Goal: Transaction & Acquisition: Obtain resource

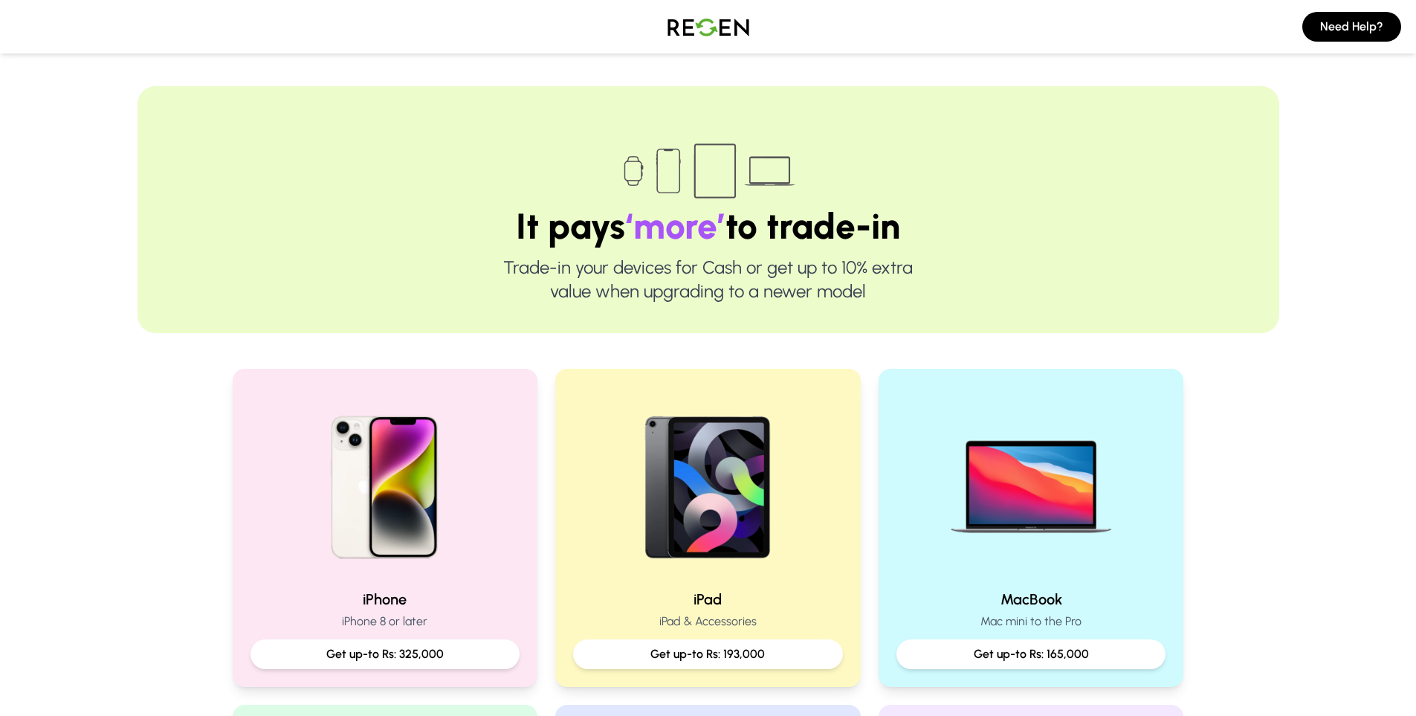
scroll to position [446, 0]
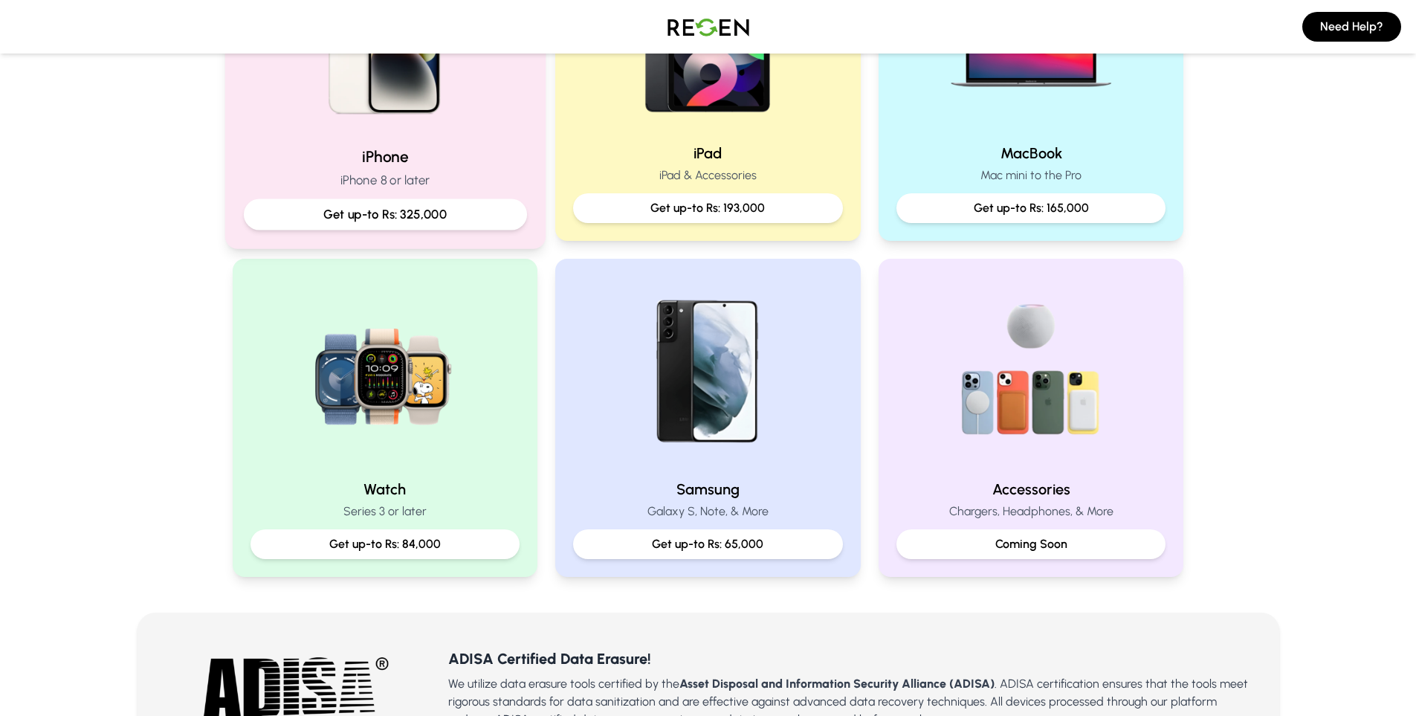
click at [435, 207] on p "Get up-to Rs: 325,000" at bounding box center [385, 214] width 258 height 19
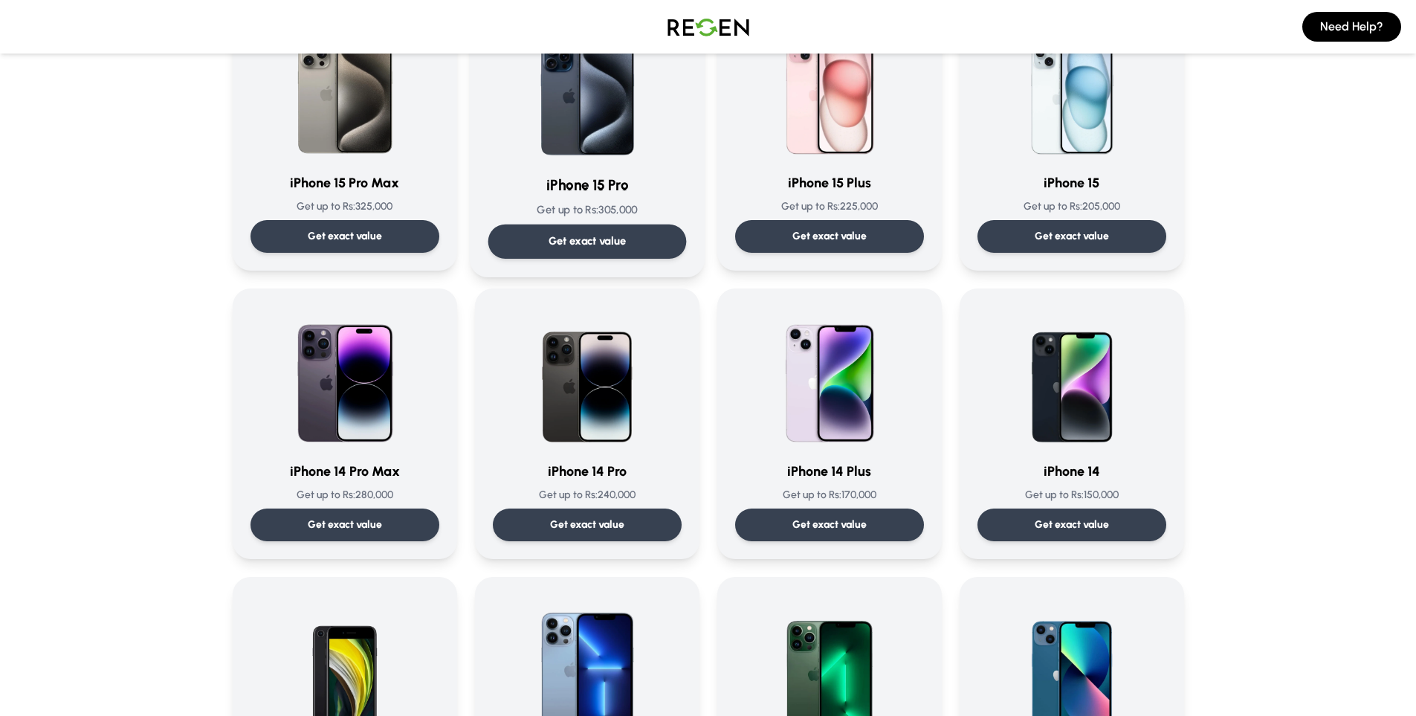
scroll to position [297, 0]
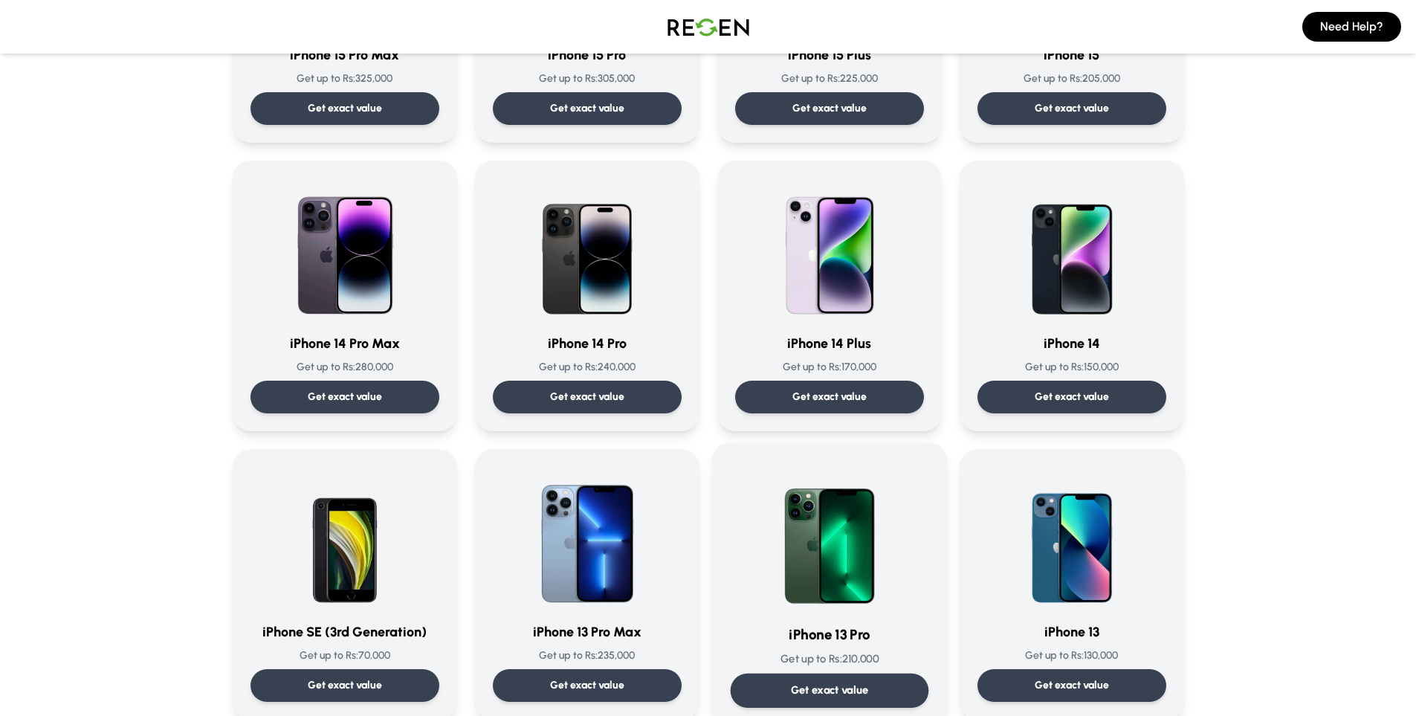
click at [903, 600] on img at bounding box center [829, 536] width 150 height 150
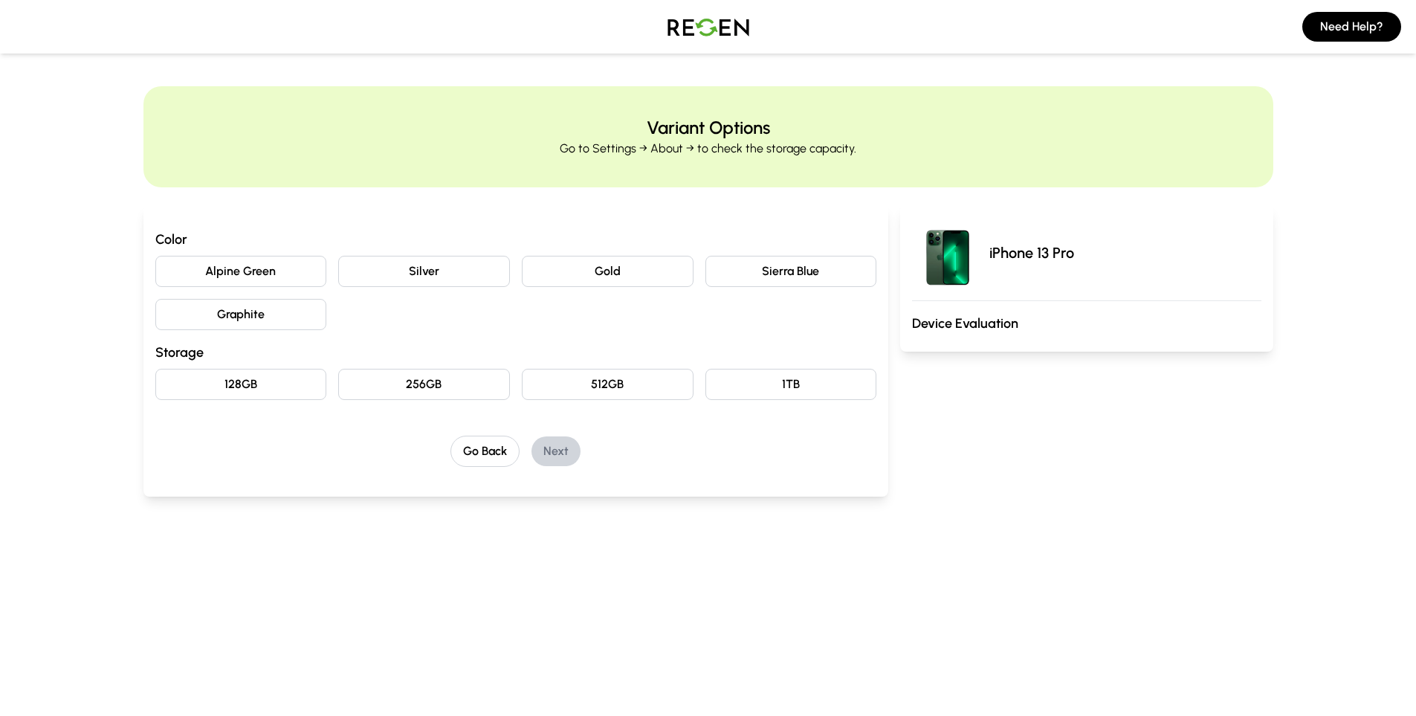
click at [769, 275] on button "Sierra Blue" at bounding box center [791, 271] width 172 height 31
click at [603, 370] on button "512GB" at bounding box center [608, 384] width 172 height 31
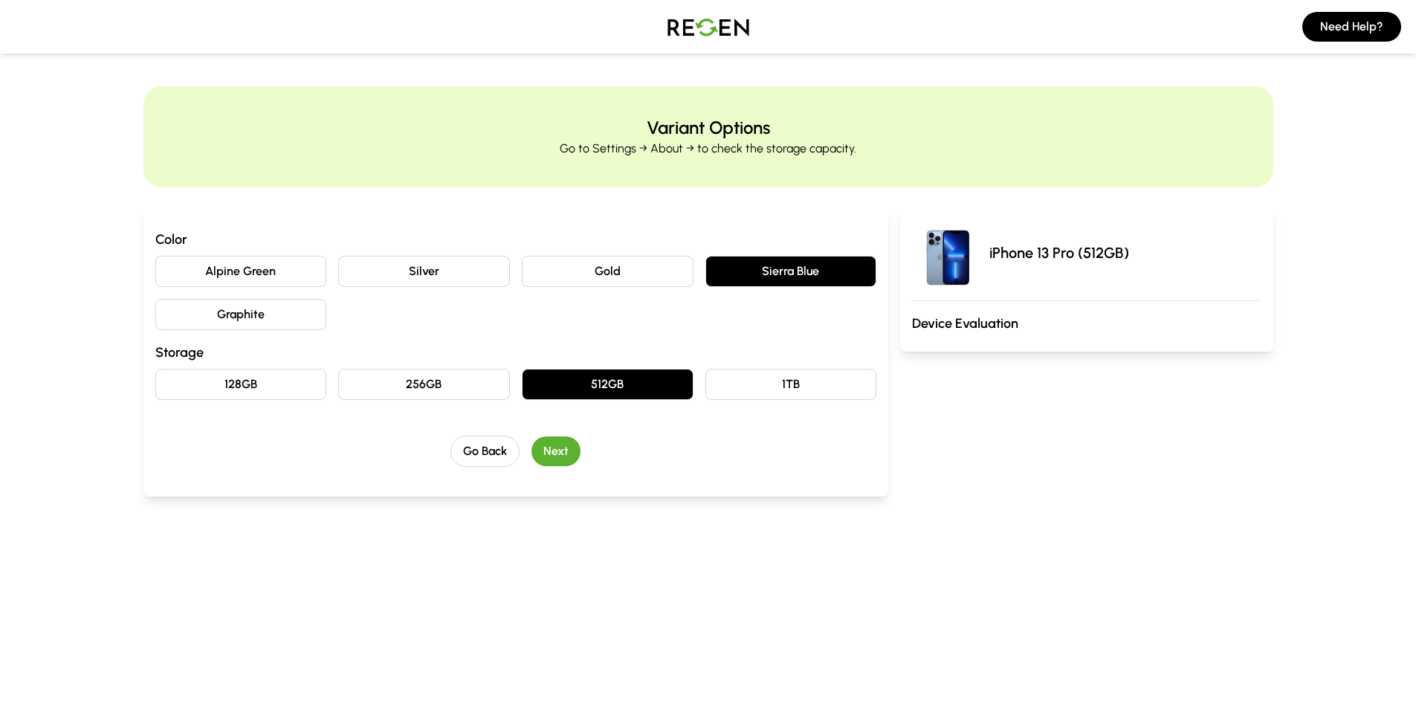
click at [565, 447] on button "Next" at bounding box center [555, 451] width 49 height 30
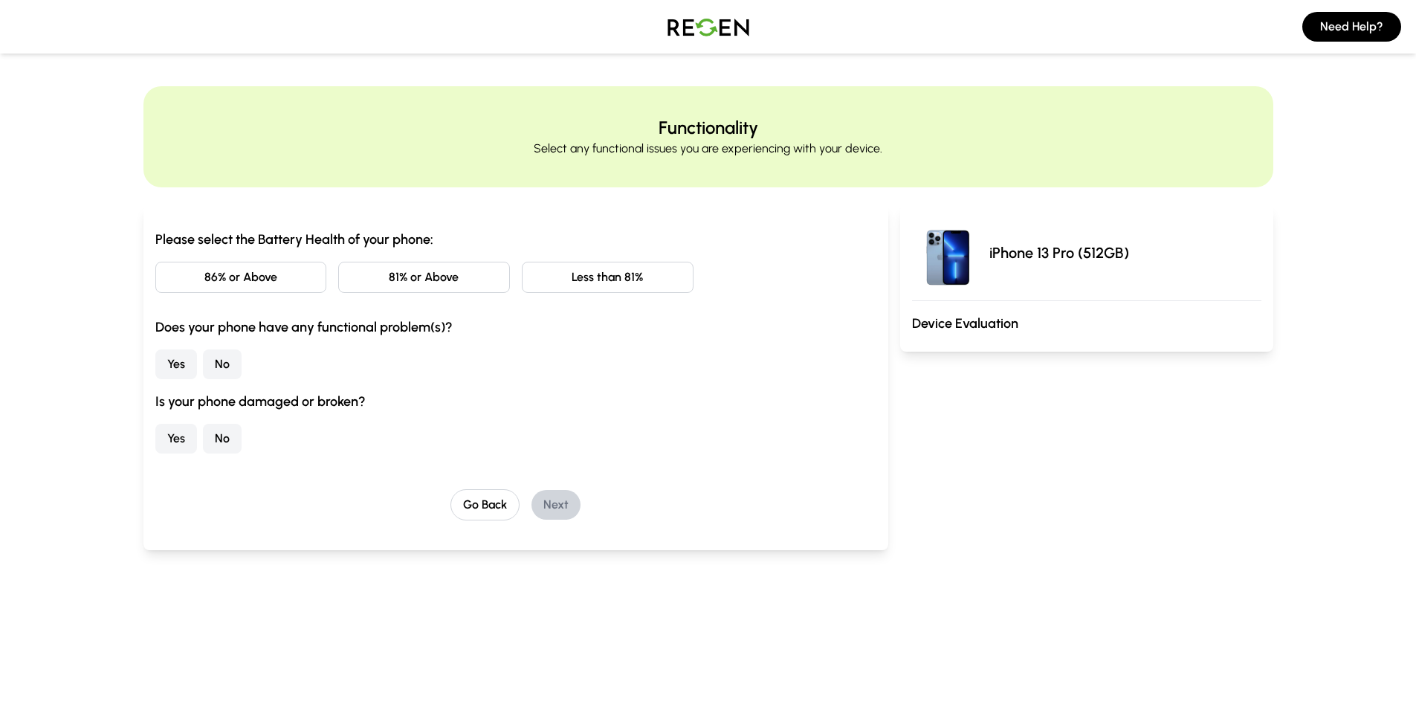
click at [221, 262] on button "86% or Above" at bounding box center [241, 277] width 172 height 31
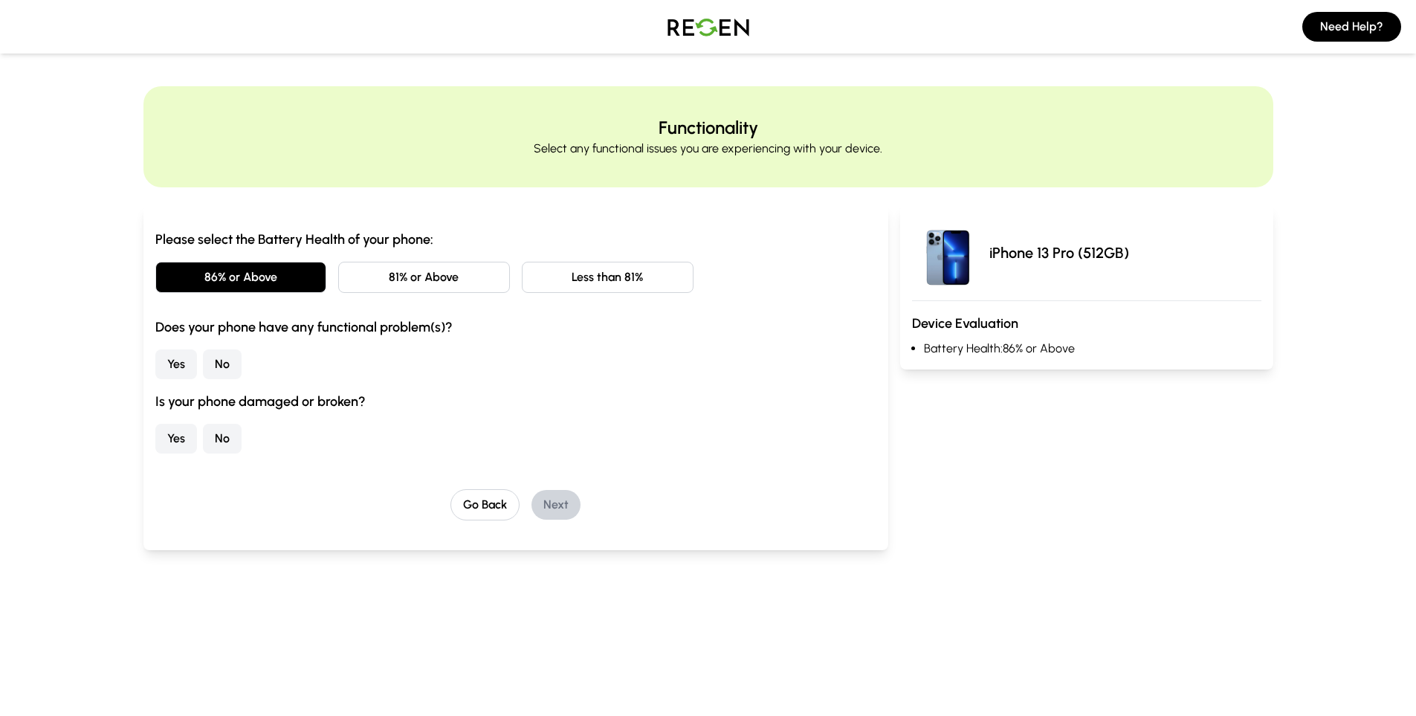
click at [221, 360] on button "No" at bounding box center [222, 364] width 39 height 30
click at [216, 437] on button "No" at bounding box center [222, 439] width 39 height 30
click at [548, 501] on button "Next" at bounding box center [555, 505] width 49 height 30
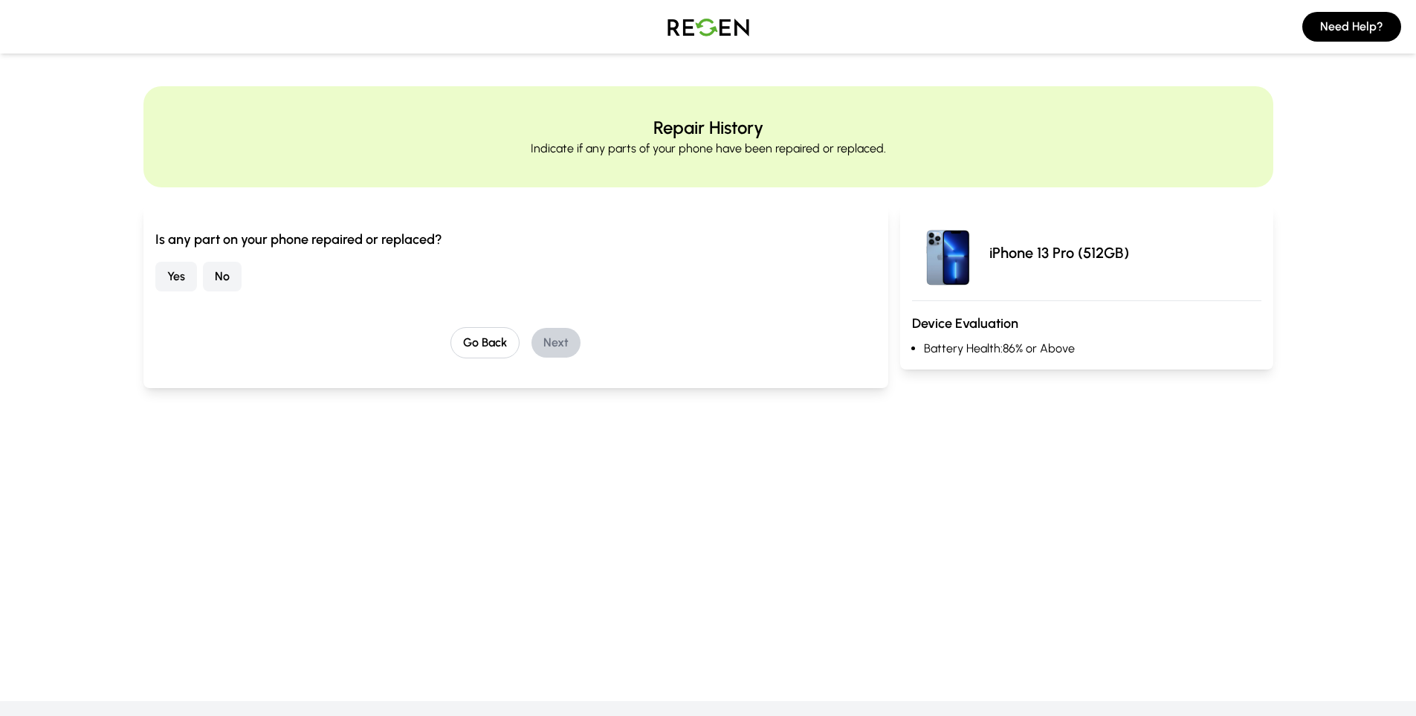
click at [217, 275] on button "No" at bounding box center [222, 277] width 39 height 30
click at [541, 339] on button "Next" at bounding box center [555, 343] width 49 height 30
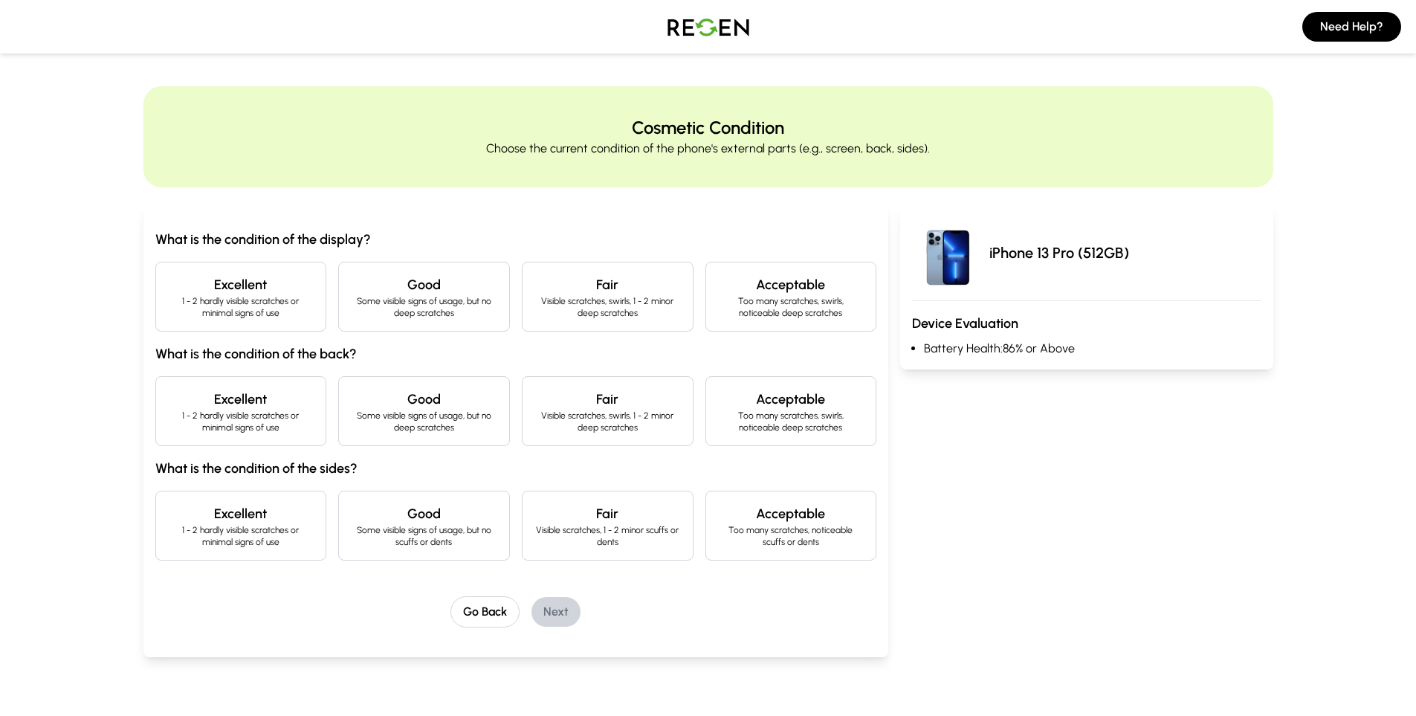
drag, startPoint x: 216, startPoint y: 298, endPoint x: 216, endPoint y: 306, distance: 8.2
click at [215, 298] on p "1 - 2 hardly visible scratches or minimal signs of use" at bounding box center [241, 307] width 146 height 24
click at [227, 385] on div "Excellent 1 - 2 hardly visible scratches or minimal signs of use" at bounding box center [241, 411] width 172 height 70
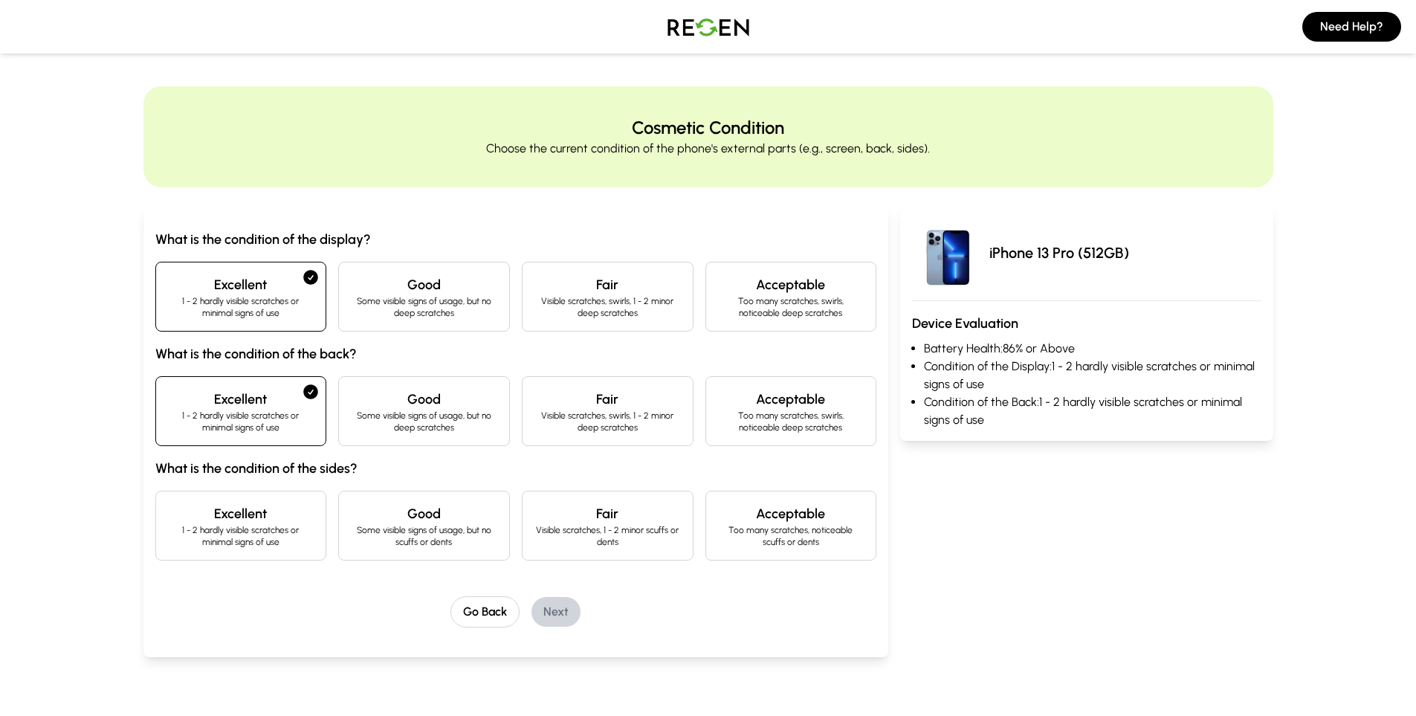
click at [220, 506] on h4 "Excellent" at bounding box center [241, 513] width 146 height 21
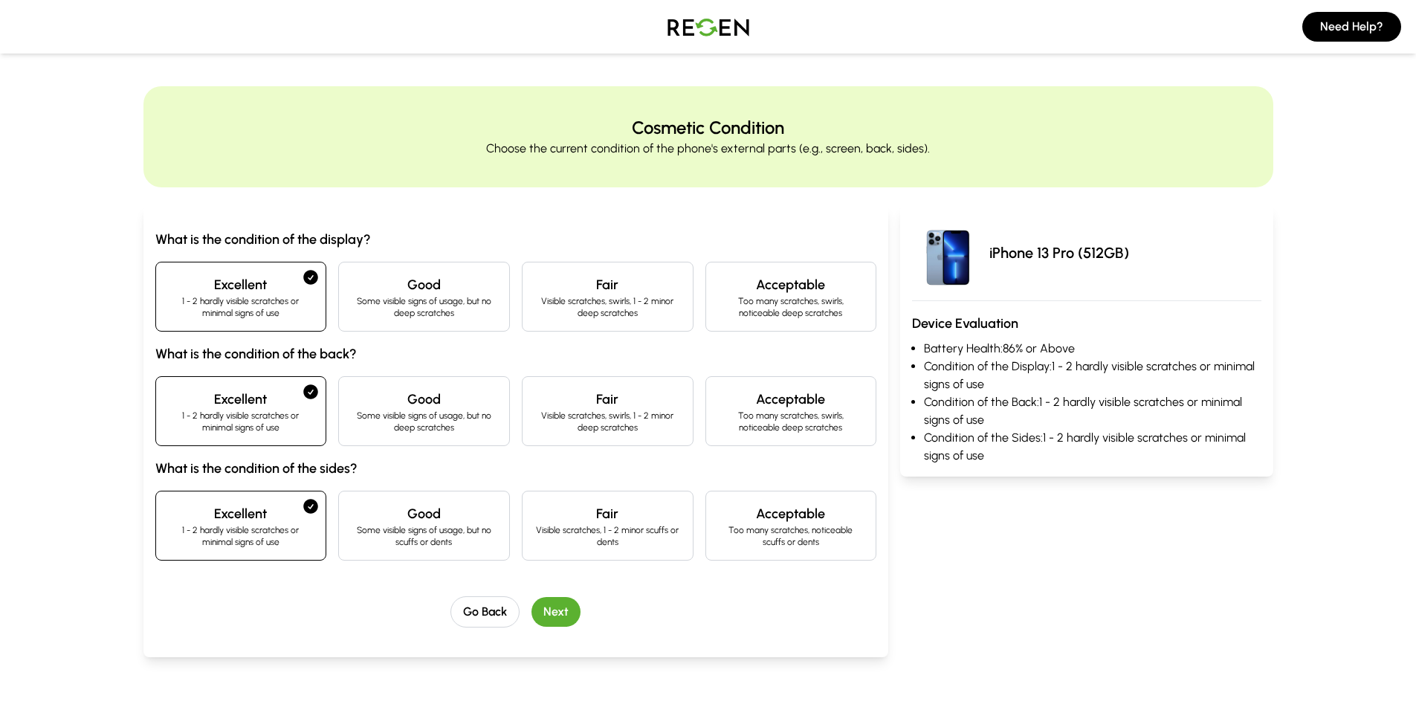
click at [563, 607] on button "Next" at bounding box center [555, 612] width 49 height 30
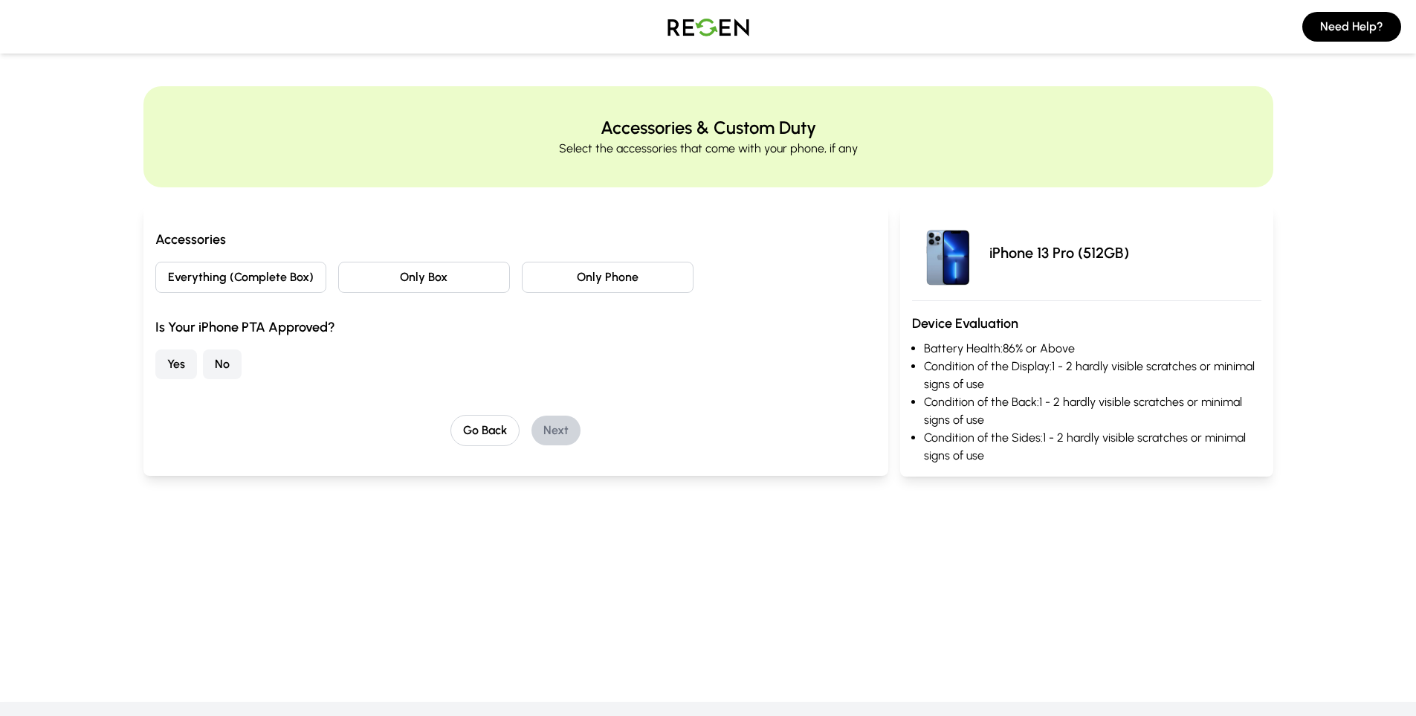
click at [290, 263] on button "Everything (Complete Box)" at bounding box center [241, 277] width 172 height 31
click at [192, 355] on button "Yes" at bounding box center [176, 364] width 42 height 30
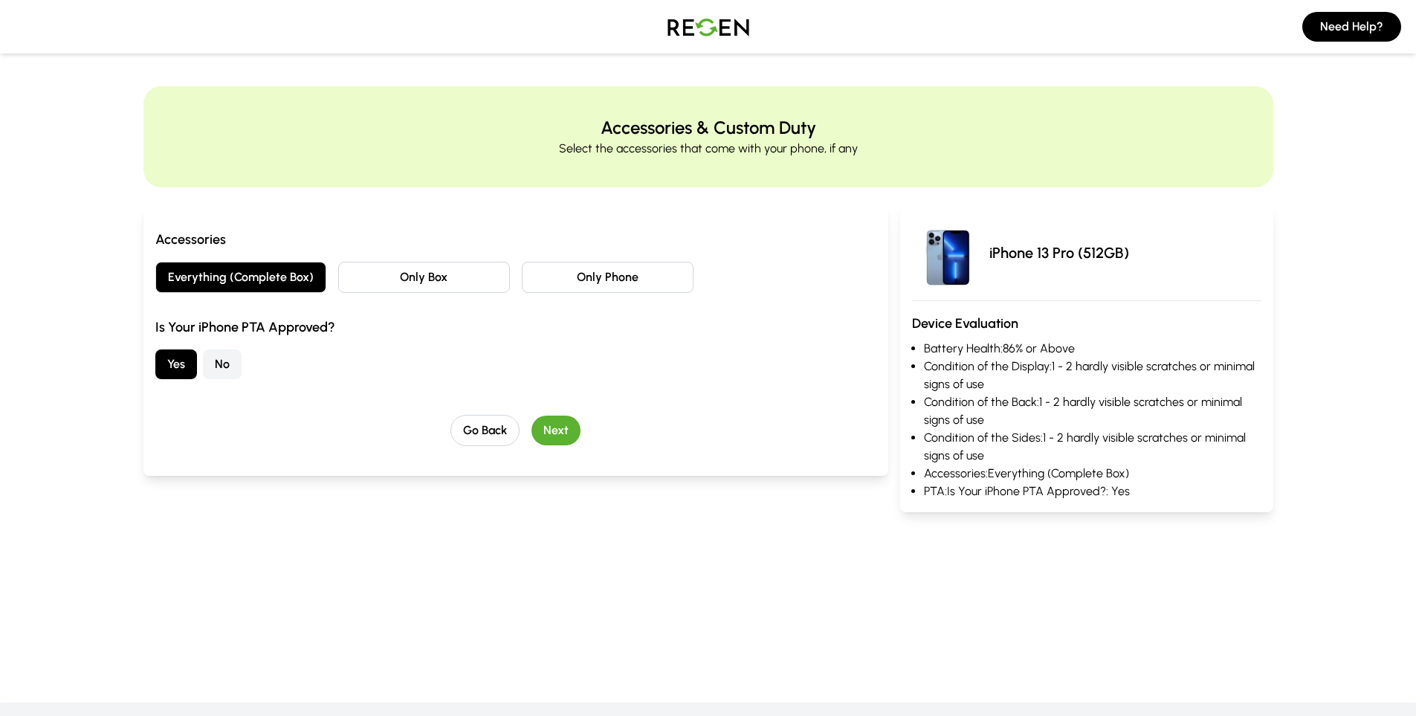
click at [553, 421] on button "Next" at bounding box center [555, 430] width 49 height 30
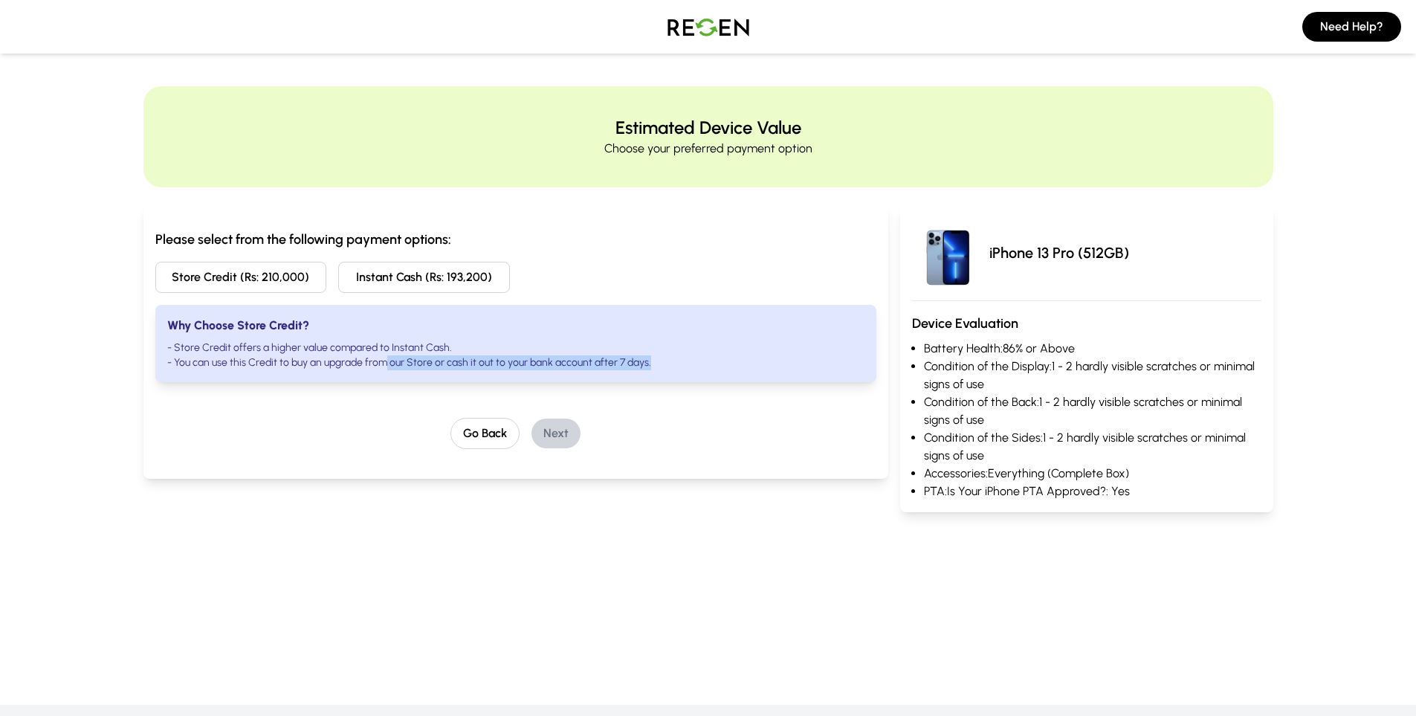
drag, startPoint x: 384, startPoint y: 357, endPoint x: 658, endPoint y: 360, distance: 273.5
click at [658, 360] on li "- You can use this Credit to buy an upgrade from our Store or cash it out to yo…" at bounding box center [516, 362] width 698 height 15
click at [401, 551] on main "Estimated Device Value Choose your preferred payment option Please select from …" at bounding box center [708, 300] width 1416 height 571
drag, startPoint x: 639, startPoint y: 360, endPoint x: 144, endPoint y: 349, distance: 495.0
click at [144, 349] on div "Please select from the following payment options: Store Credit (Rs: 210,000) In…" at bounding box center [515, 341] width 745 height 273
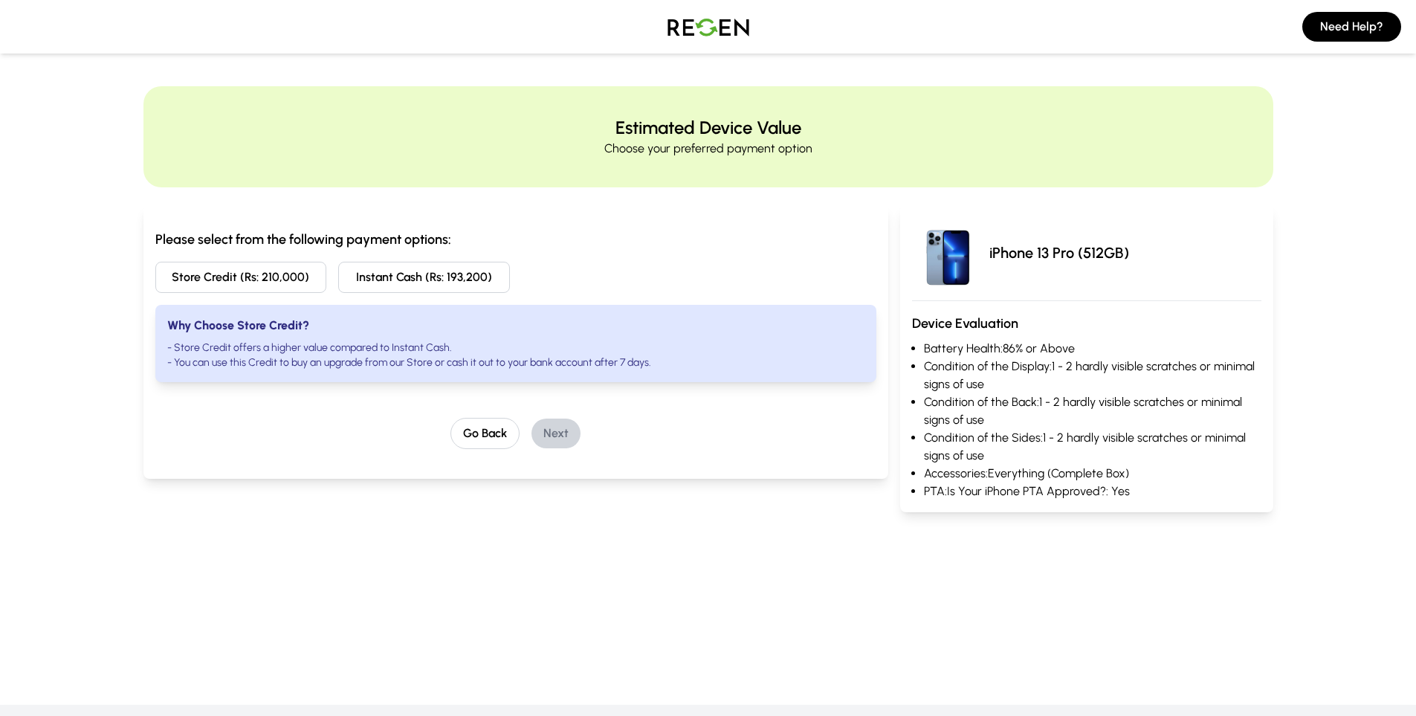
click at [195, 466] on div "Please select from the following payment options: Store Credit (Rs: 210,000) In…" at bounding box center [515, 341] width 745 height 273
drag, startPoint x: 404, startPoint y: 354, endPoint x: 684, endPoint y: 361, distance: 279.5
click at [684, 361] on ul "- Store Credit offers a higher value compared to Instant Cash. - You can use th…" at bounding box center [516, 355] width 698 height 30
click at [652, 383] on div "Please select from the following payment options: Store Credit (Rs: 210,000) In…" at bounding box center [516, 339] width 722 height 220
drag, startPoint x: 532, startPoint y: 360, endPoint x: 711, endPoint y: 360, distance: 179.1
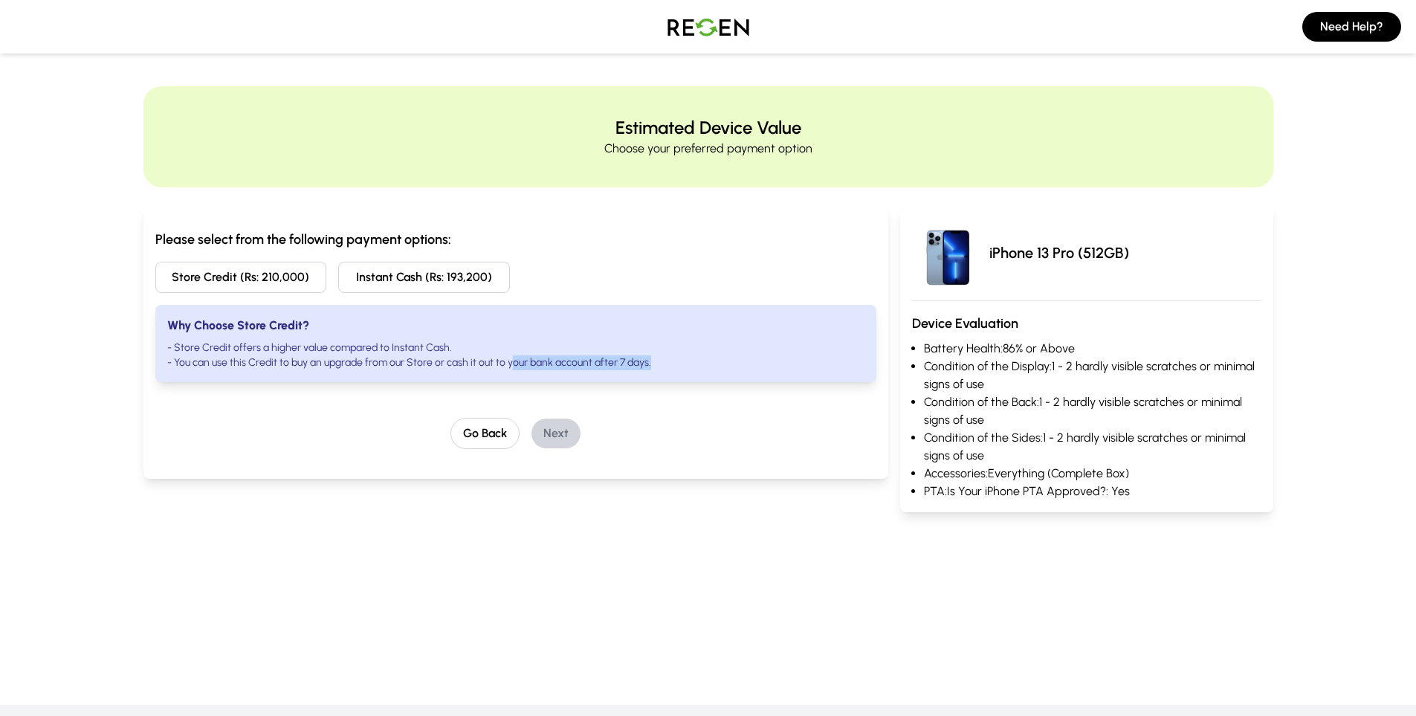
click at [711, 360] on li "- You can use this Credit to buy an upgrade from our Store or cash it out to yo…" at bounding box center [516, 362] width 698 height 15
click at [709, 443] on div "Go Back Next" at bounding box center [516, 433] width 722 height 31
drag, startPoint x: 701, startPoint y: 536, endPoint x: 721, endPoint y: 538, distance: 19.4
click at [701, 537] on main "Estimated Device Value Choose your preferred payment option Please select from …" at bounding box center [708, 300] width 1416 height 571
click at [817, 538] on main "Estimated Device Value Choose your preferred payment option Please select from …" at bounding box center [708, 300] width 1416 height 571
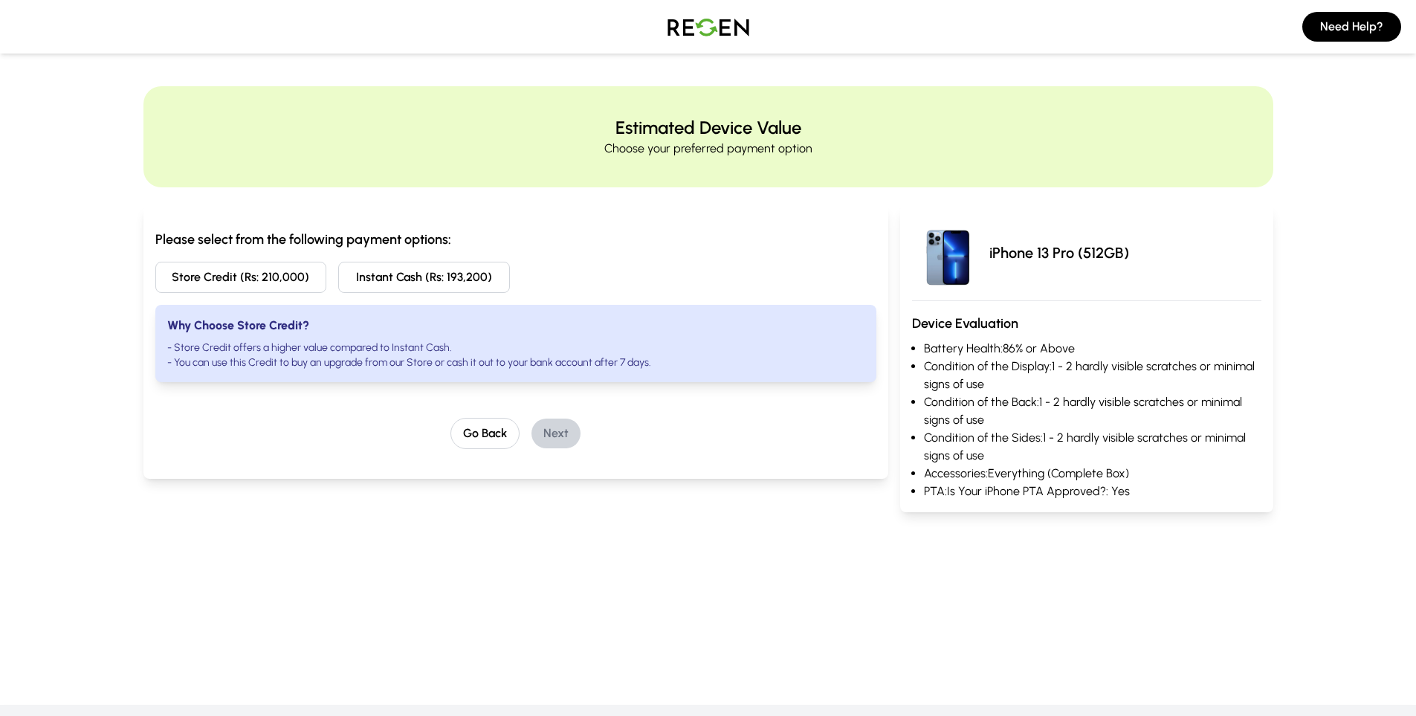
click at [218, 286] on button "Store Credit (Rs: 210,000)" at bounding box center [241, 277] width 172 height 31
click at [698, 33] on img at bounding box center [708, 27] width 104 height 42
